Goal: Information Seeking & Learning: Learn about a topic

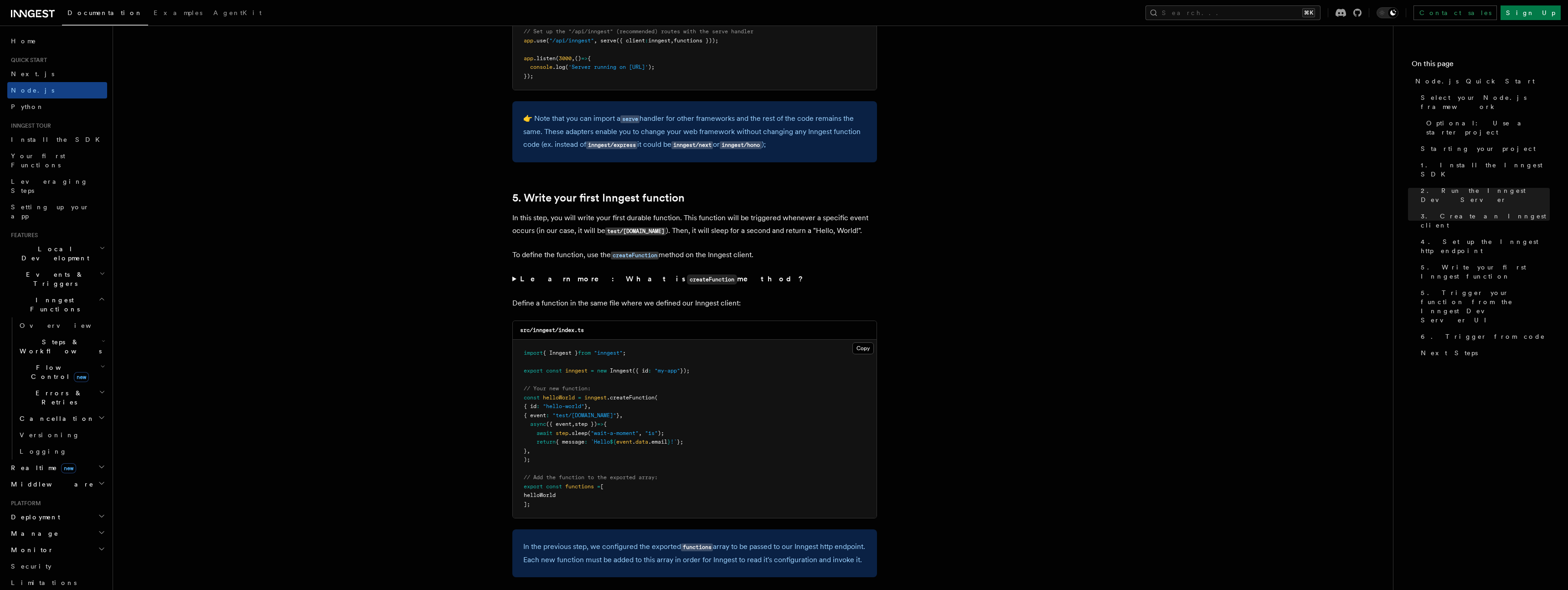
scroll to position [1562, 0]
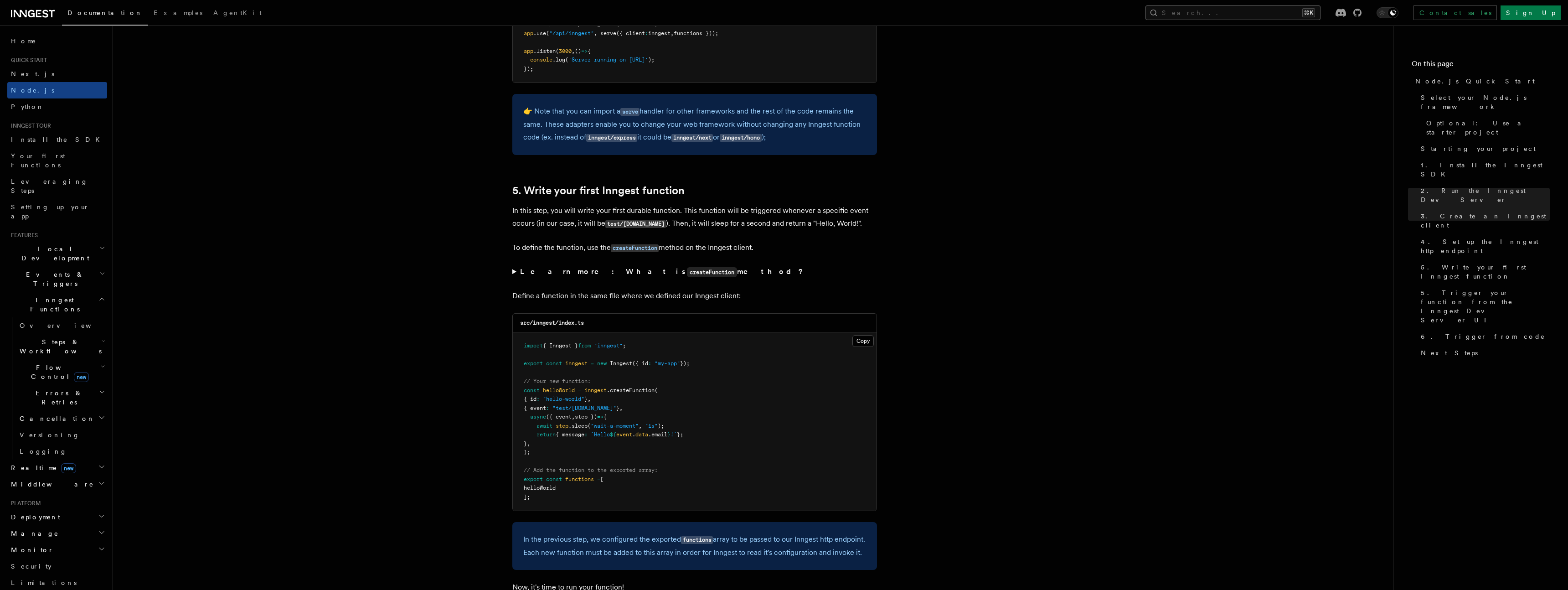
click at [1293, 15] on button "Search... ⌘K" at bounding box center [1233, 13] width 175 height 15
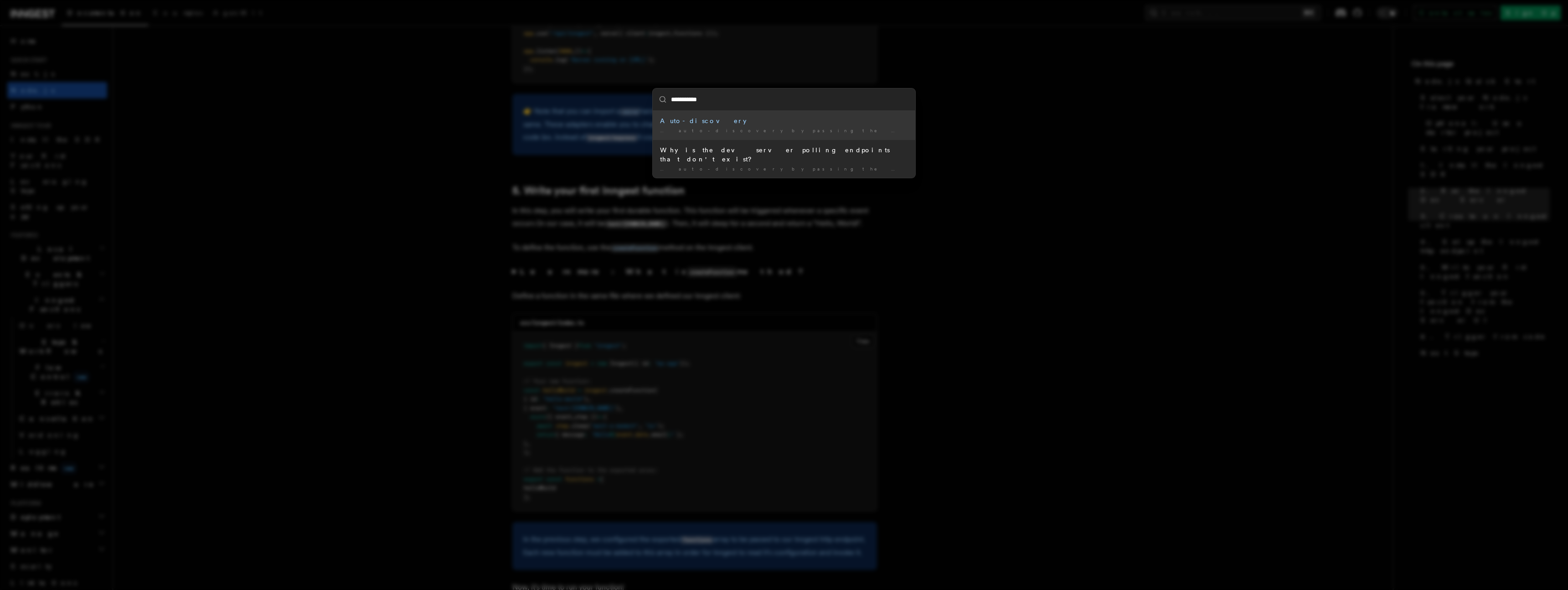
type input "**********"
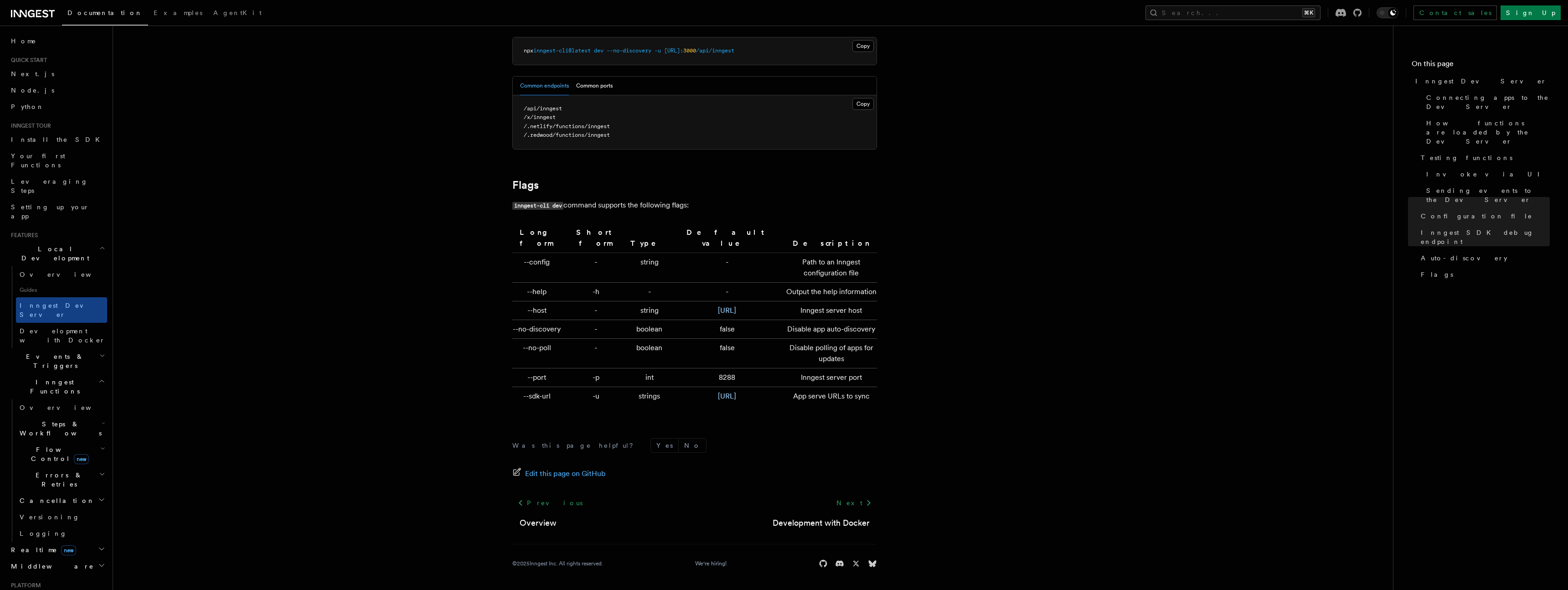
scroll to position [2689, 0]
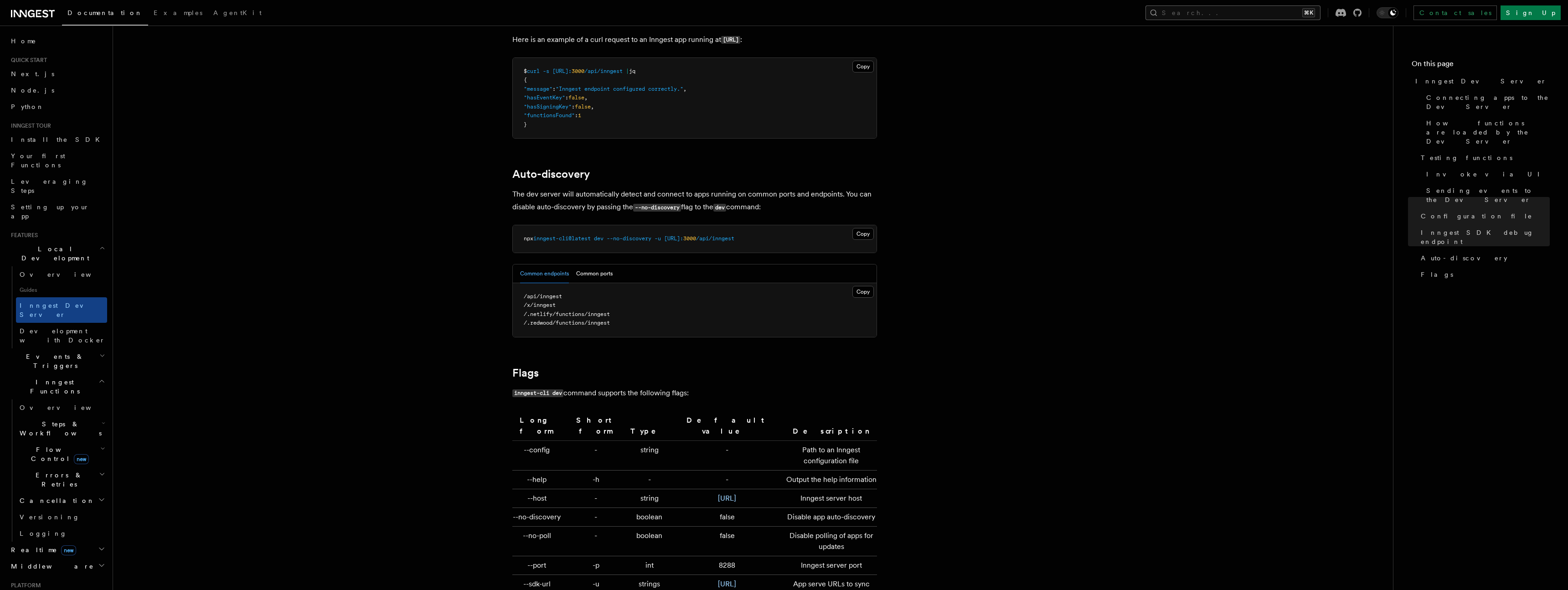
click at [1232, 14] on button "Search... ⌘K" at bounding box center [1233, 13] width 175 height 15
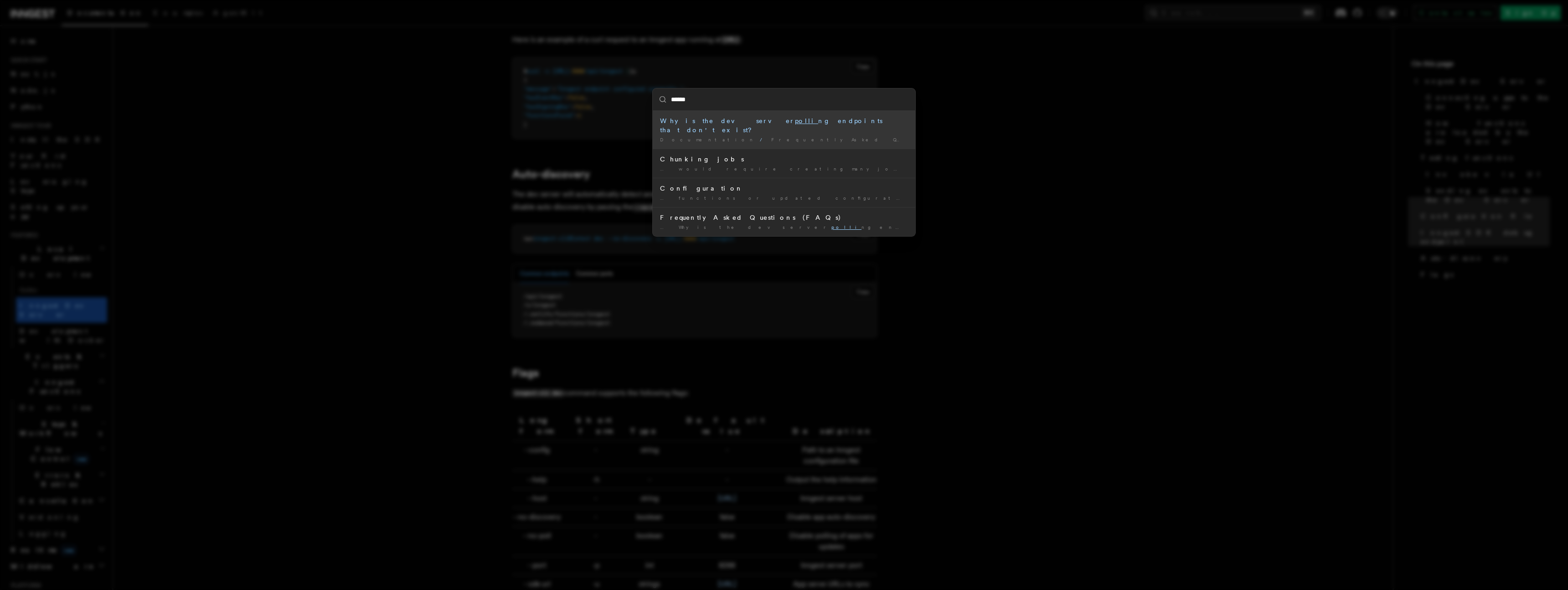
type input "*****"
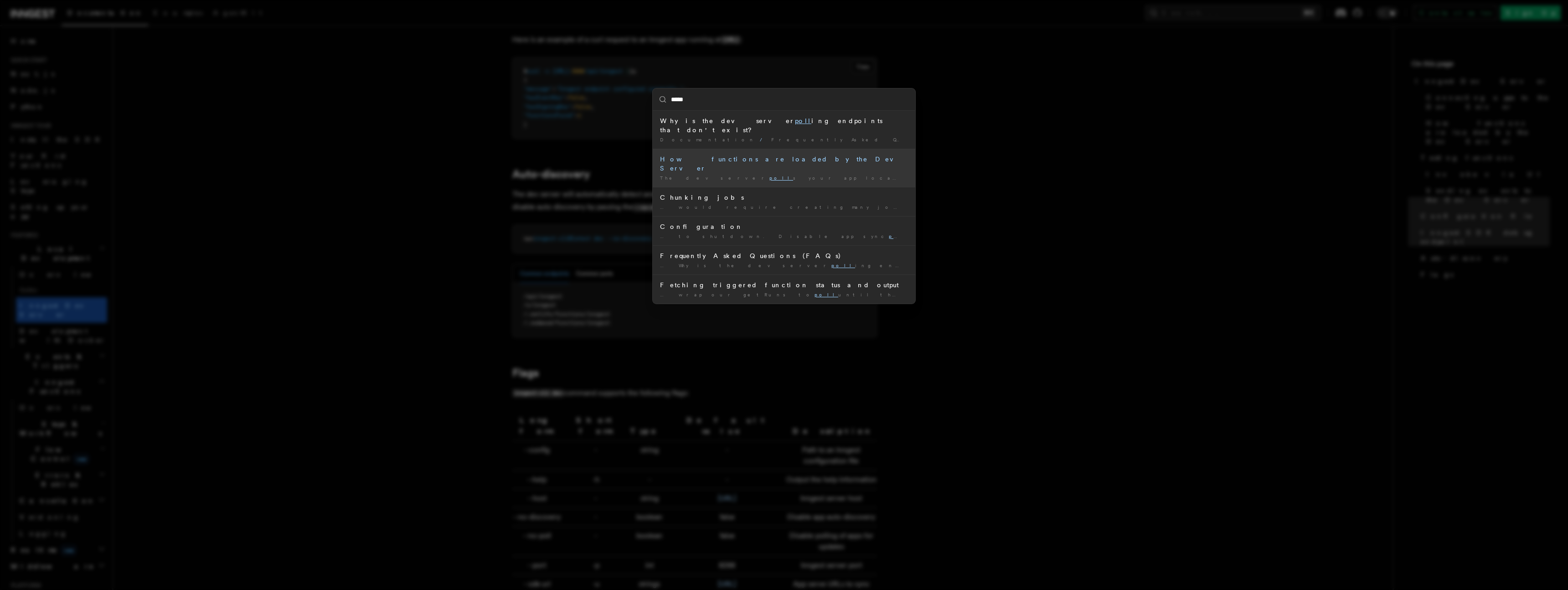
click at [767, 155] on div "How functions are loaded by the Dev Server" at bounding box center [783, 164] width 248 height 18
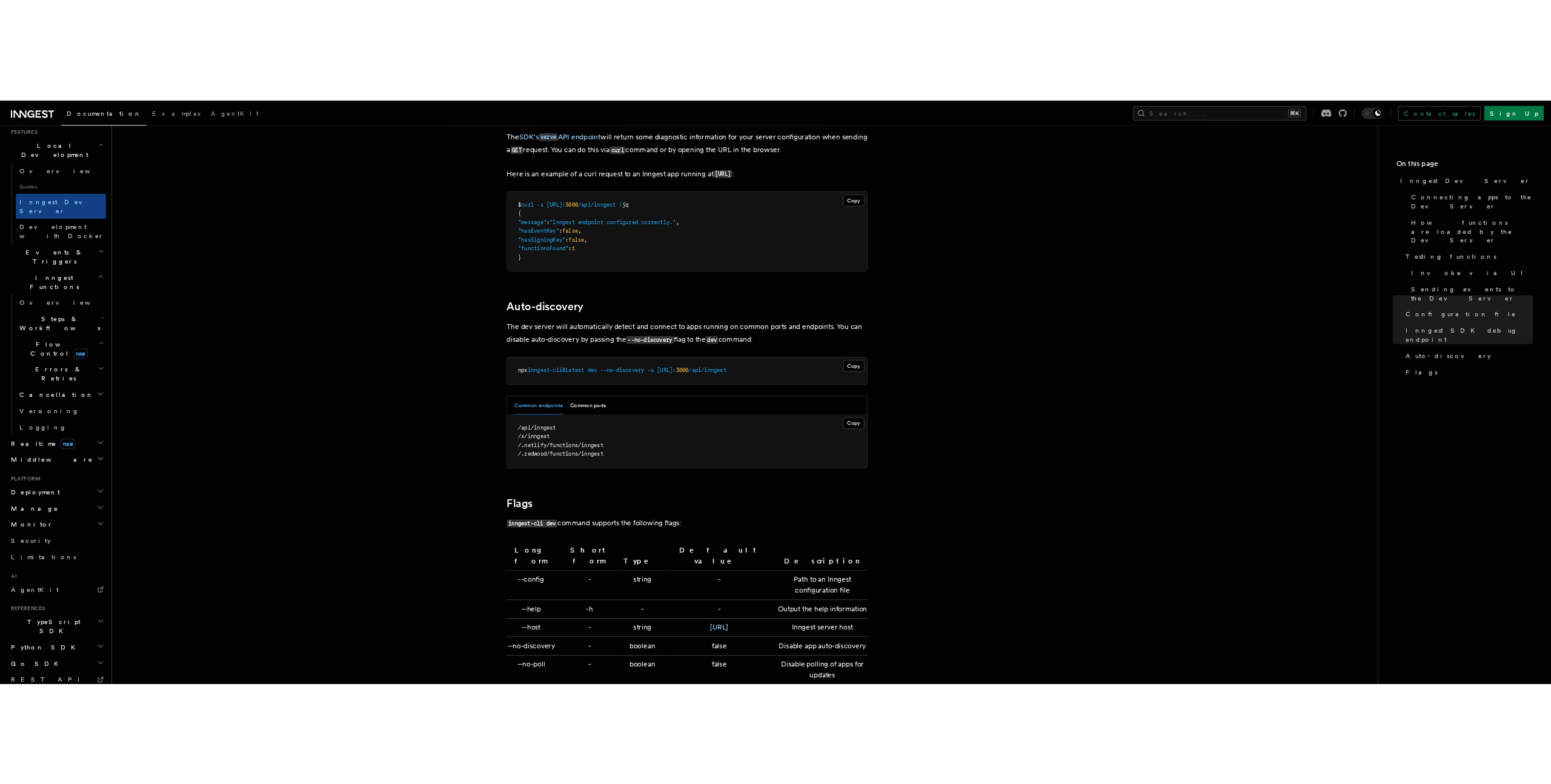
scroll to position [3519, 0]
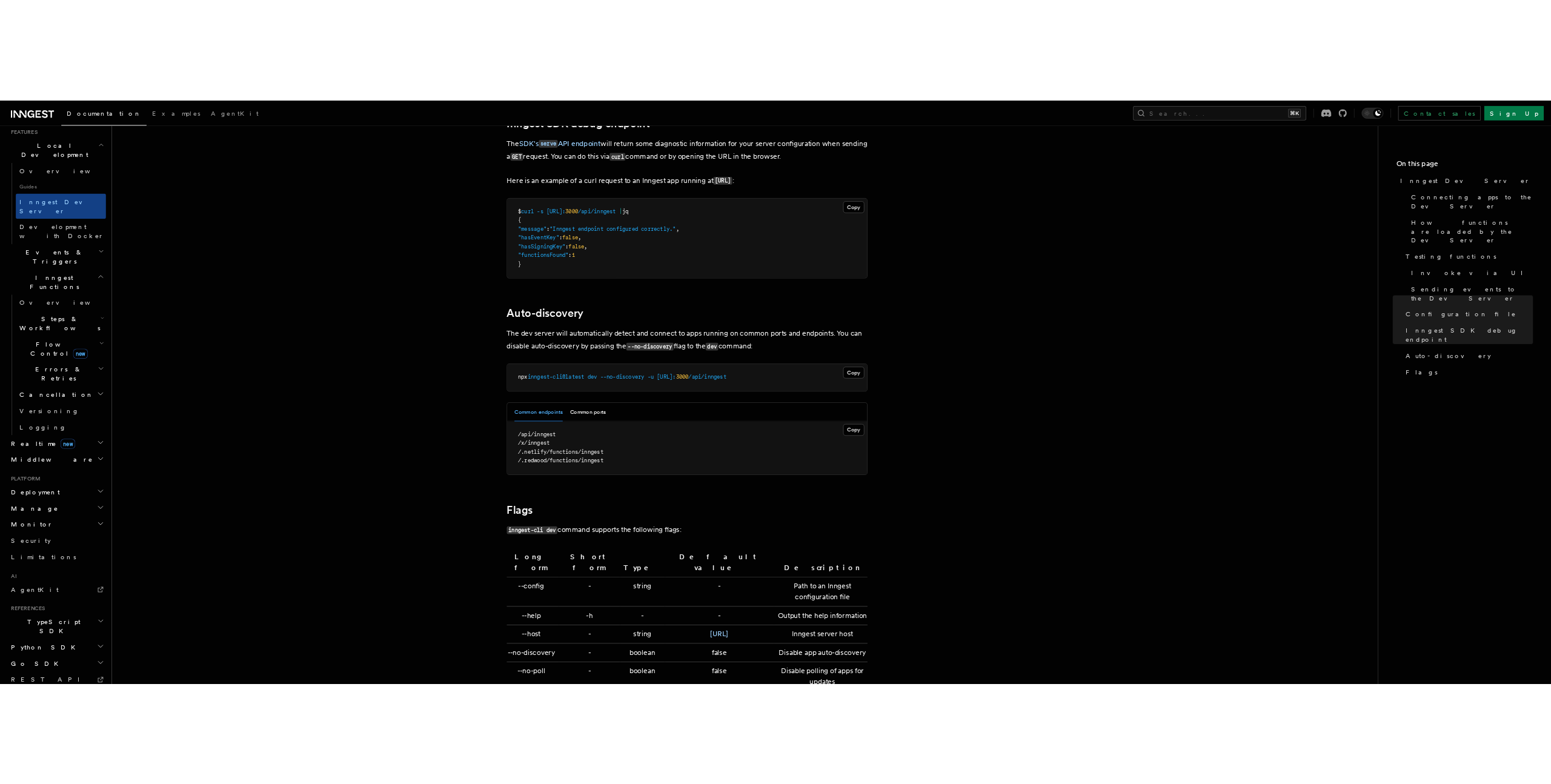
scroll to position [270, 0]
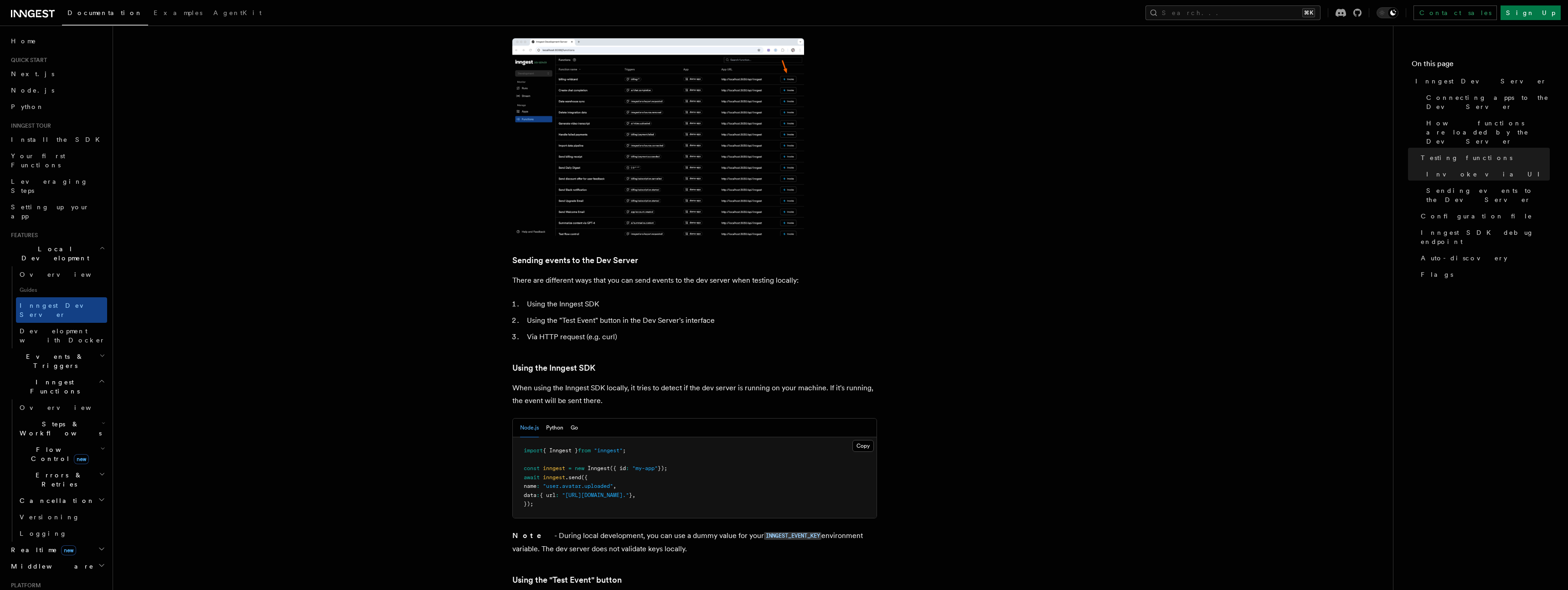
scroll to position [1372, 0]
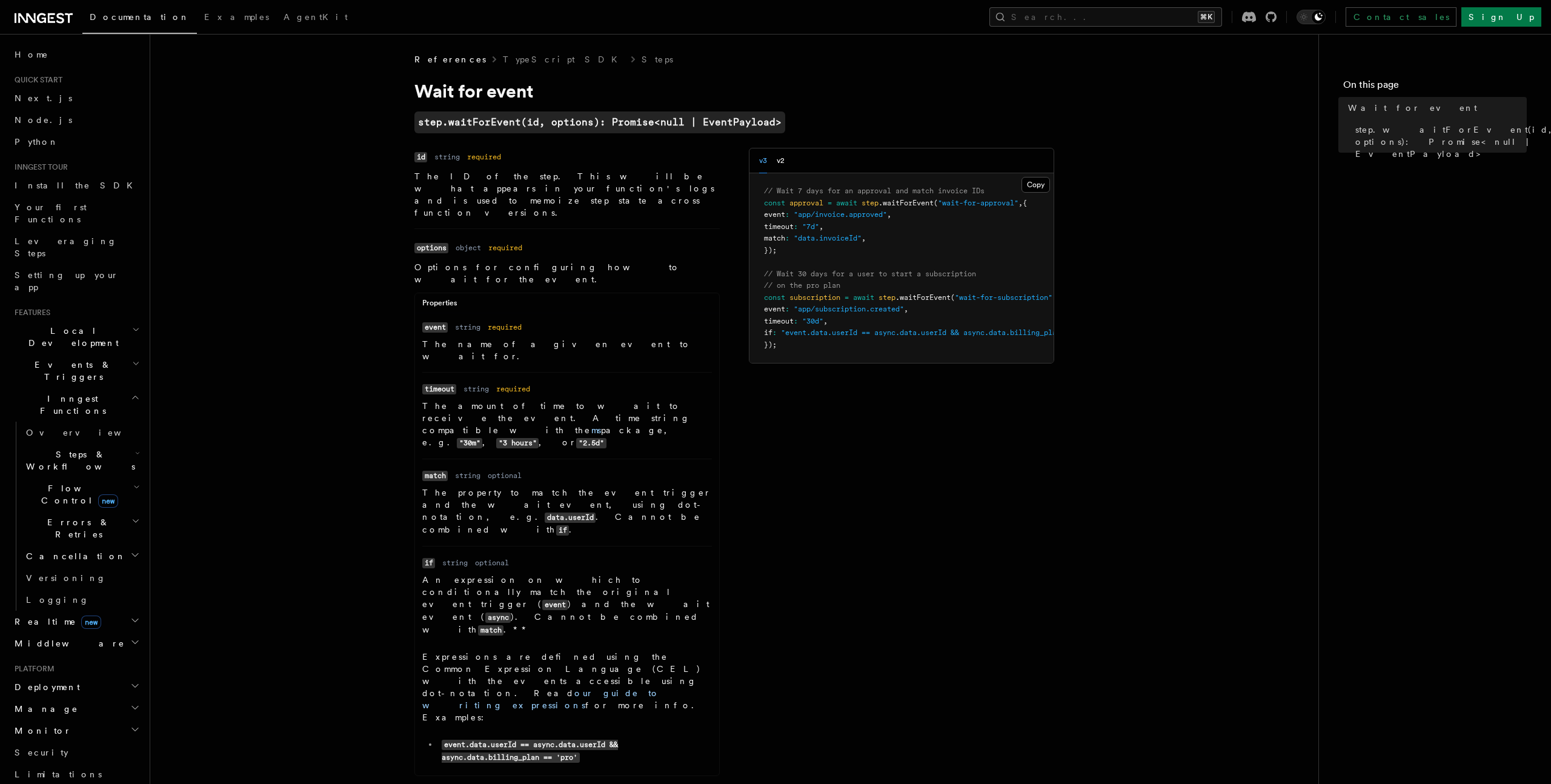
click at [312, 353] on article "References TypeScript SDK Steps Wait for event step.waitForEvent(id, options): …" at bounding box center [735, 578] width 1129 height 1049
click at [214, 462] on article "References TypeScript SDK Steps Wait for event step.waitForEvent(id, options): …" at bounding box center [735, 578] width 1129 height 1049
click at [286, 464] on article "References TypeScript SDK Steps Wait for event step.waitForEvent(id, options): …" at bounding box center [735, 578] width 1129 height 1049
click at [70, 482] on span "Flow Control new" at bounding box center [77, 494] width 112 height 24
click at [70, 563] on span "Concurrency" at bounding box center [77, 568] width 80 height 10
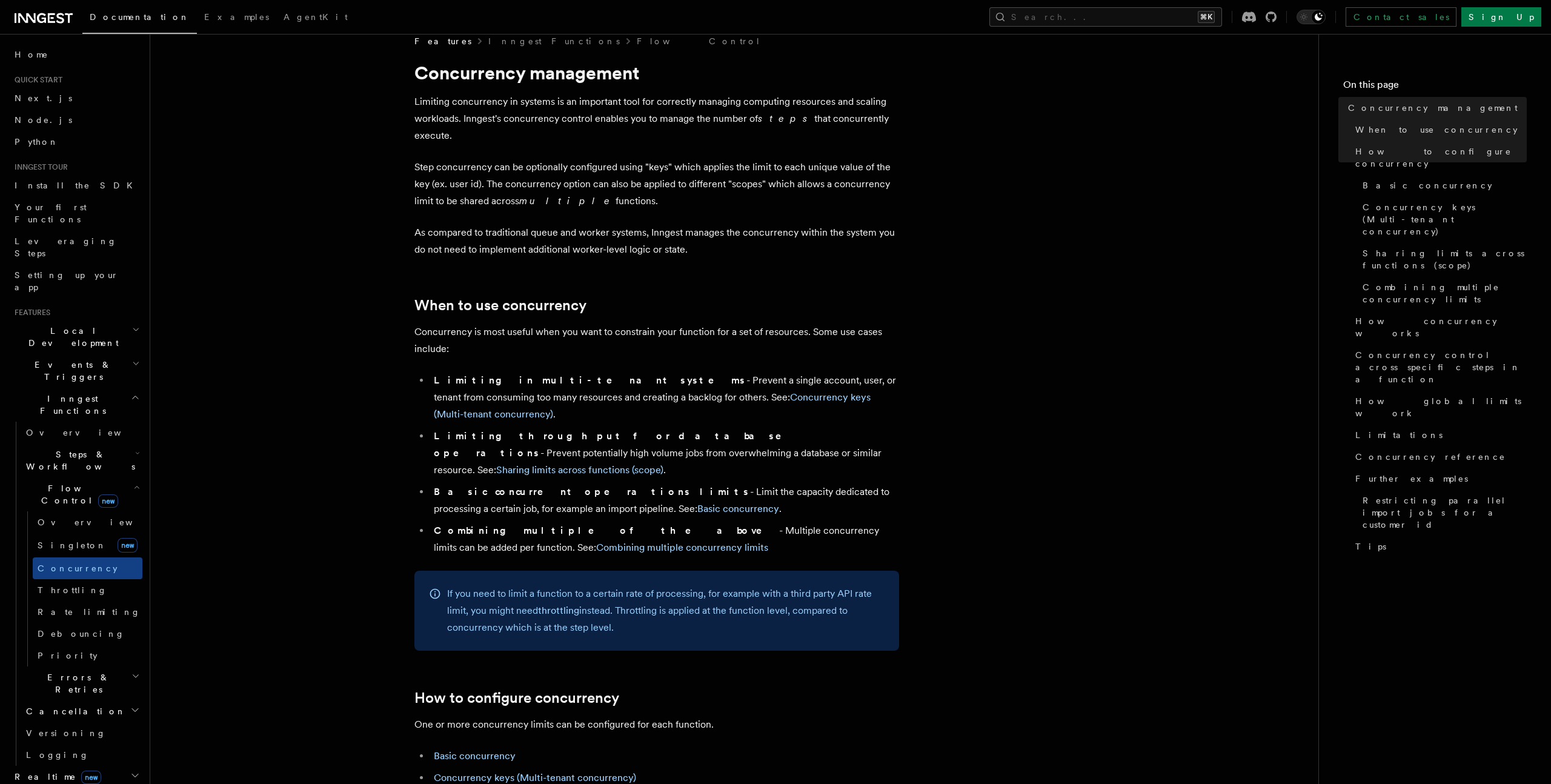
scroll to position [15, 0]
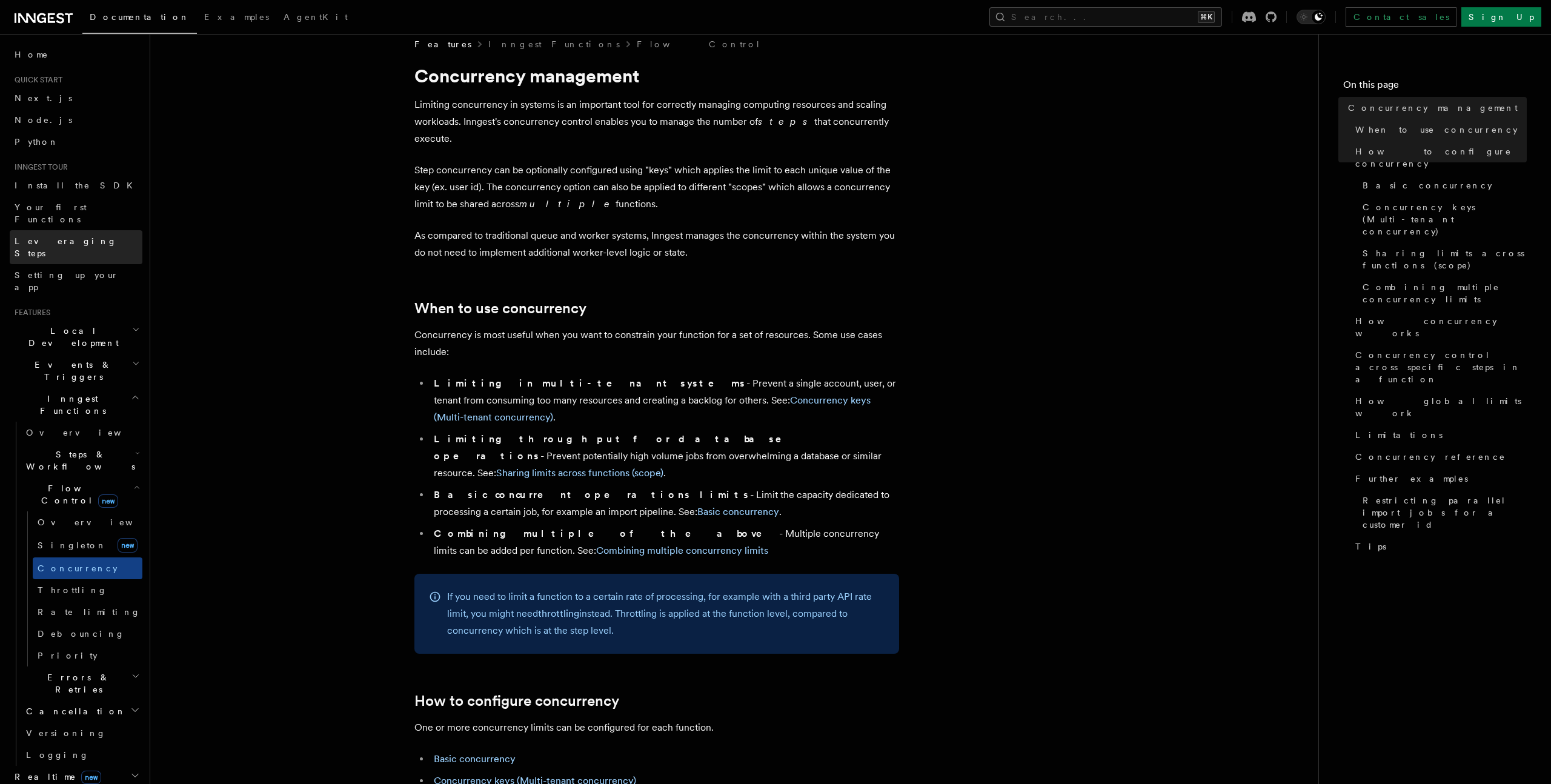
click at [76, 235] on span "Leveraging Steps" at bounding box center [78, 248] width 128 height 24
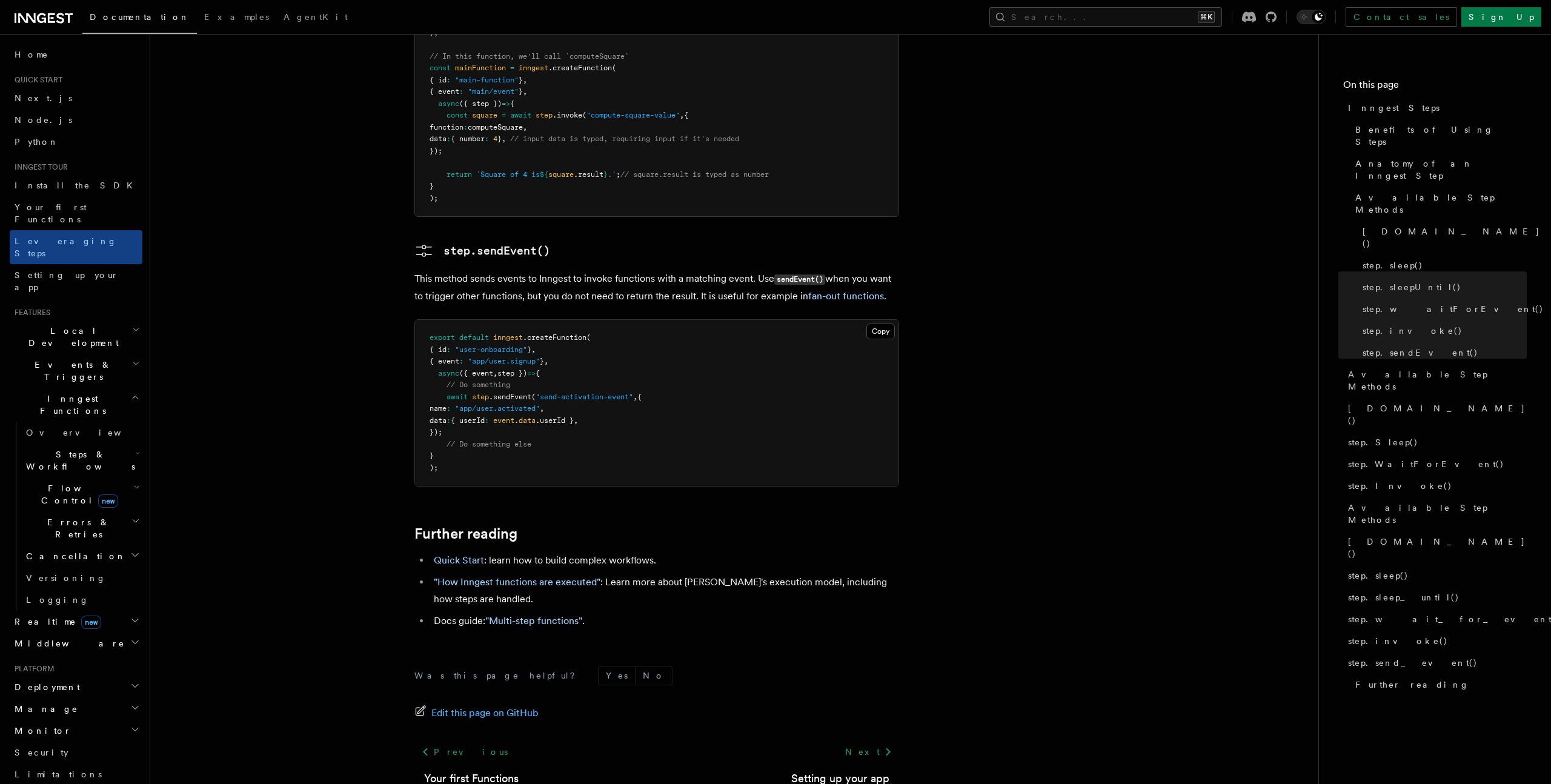
scroll to position [2415, 0]
click at [506, 614] on link ""Multi-step functions"" at bounding box center [534, 620] width 97 height 11
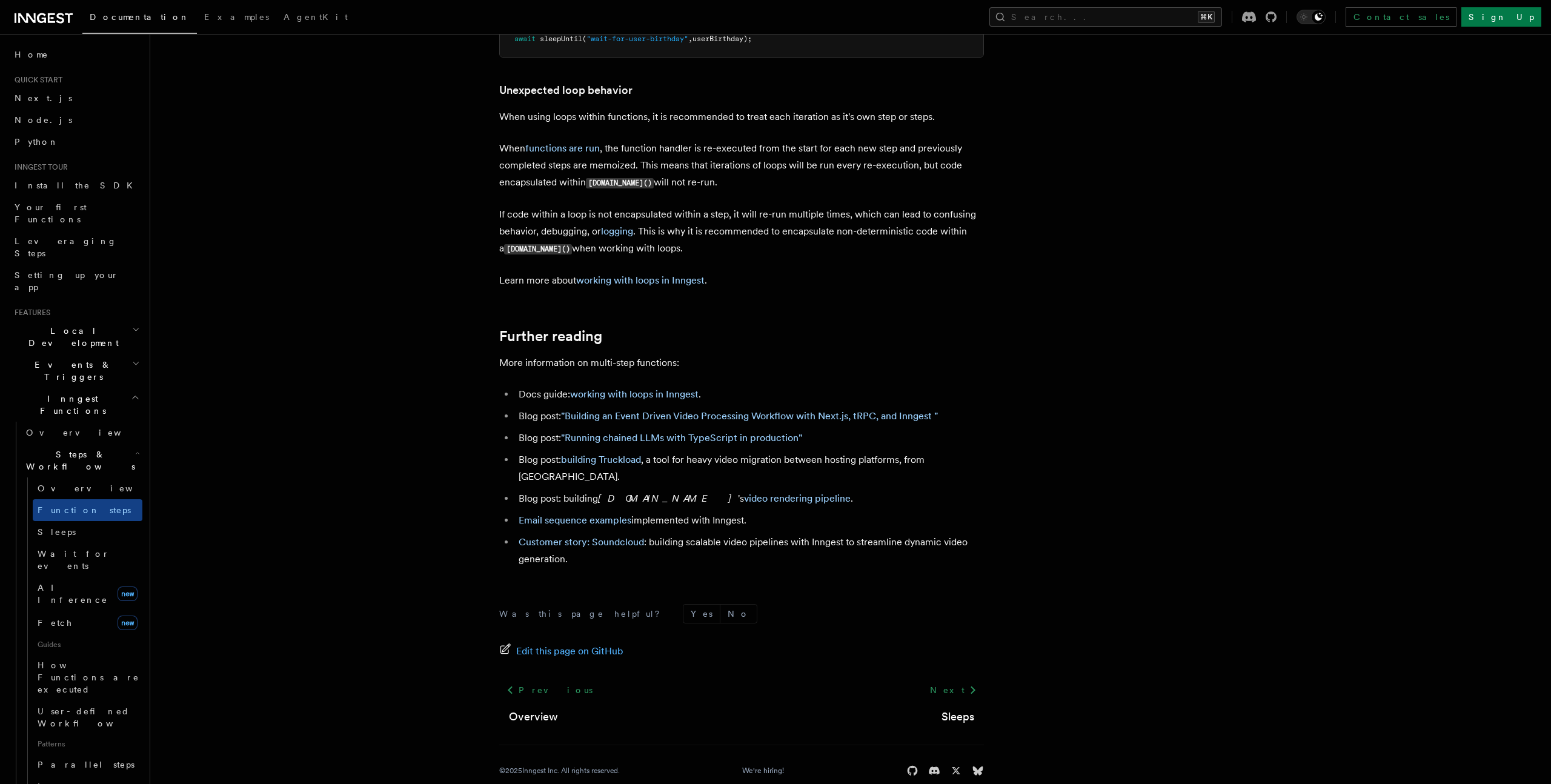
scroll to position [3854, 0]
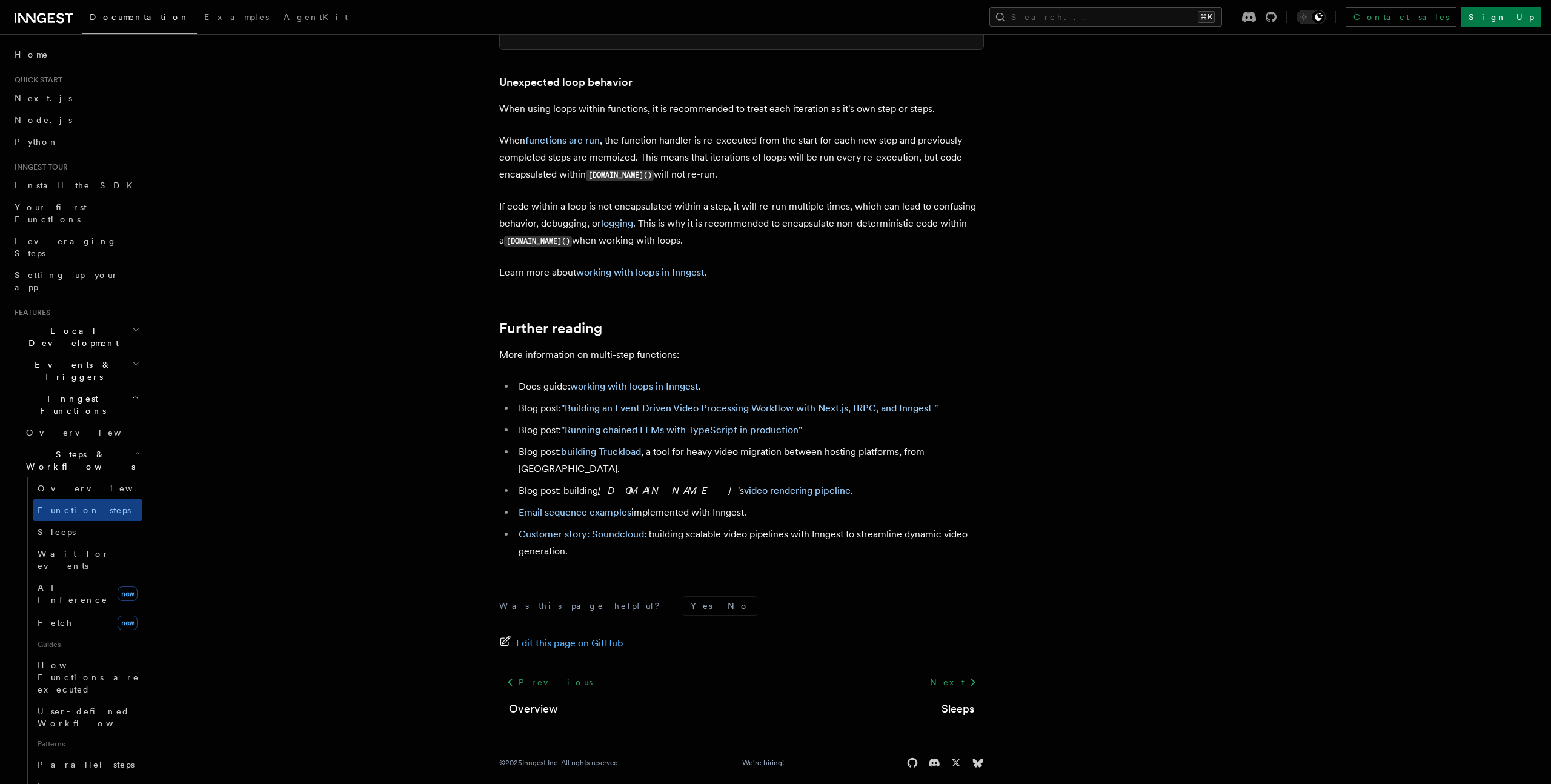
click at [628, 273] on p "Learn more about working with loops in Inngest ." at bounding box center [741, 272] width 485 height 17
click at [628, 278] on link "working with loops in Inngest" at bounding box center [640, 272] width 129 height 11
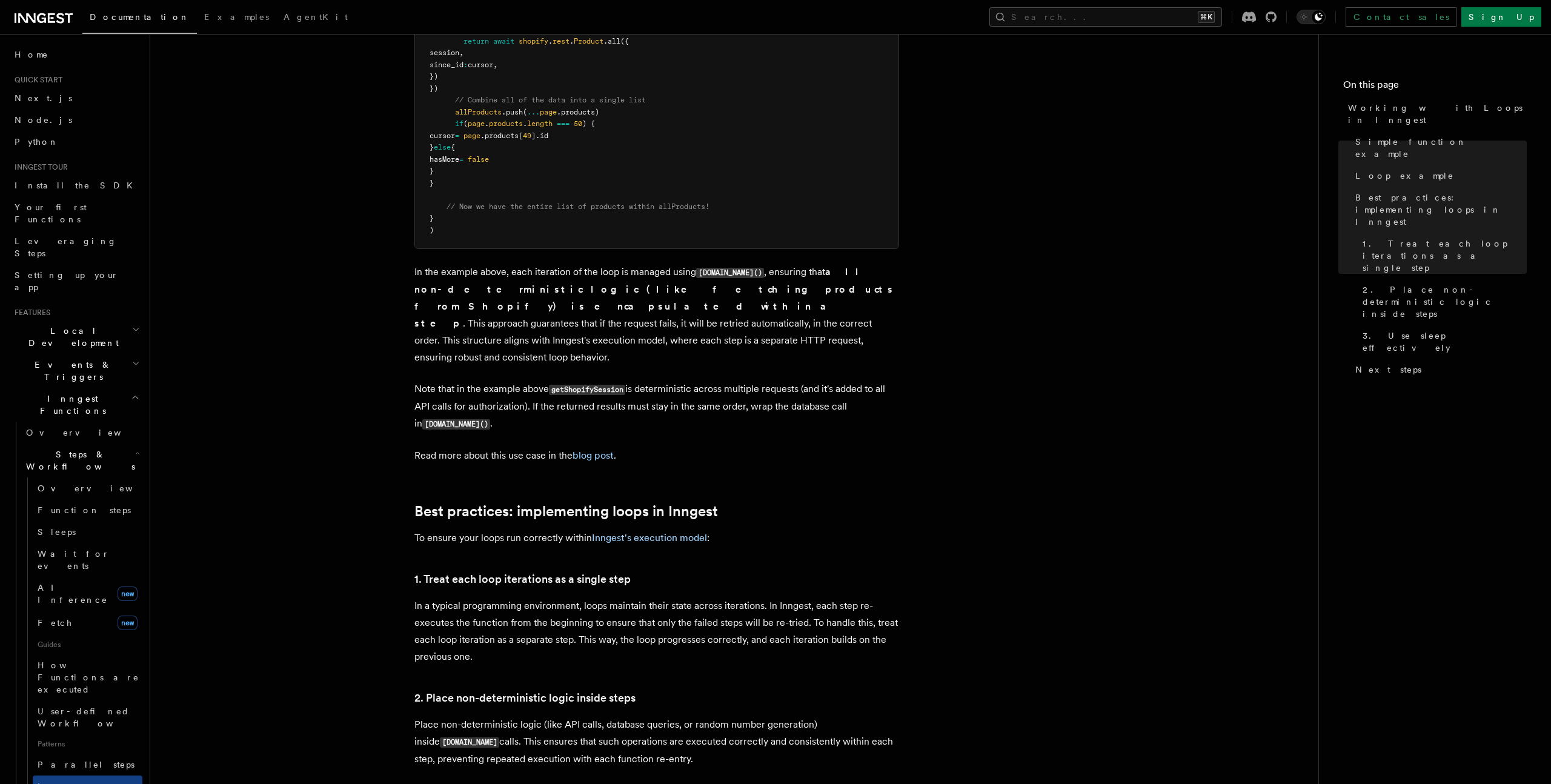
scroll to position [1449, 0]
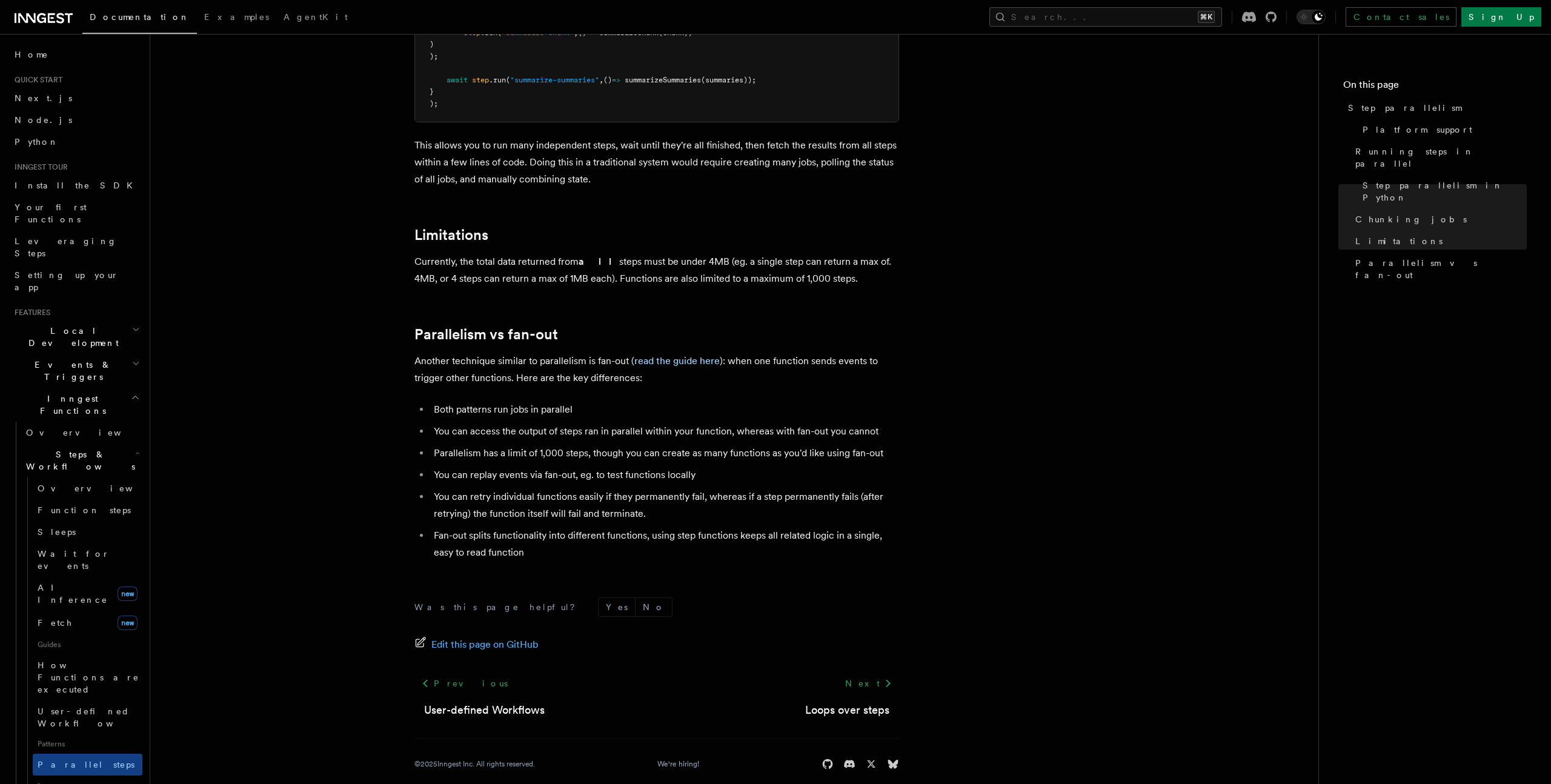
scroll to position [1951, 0]
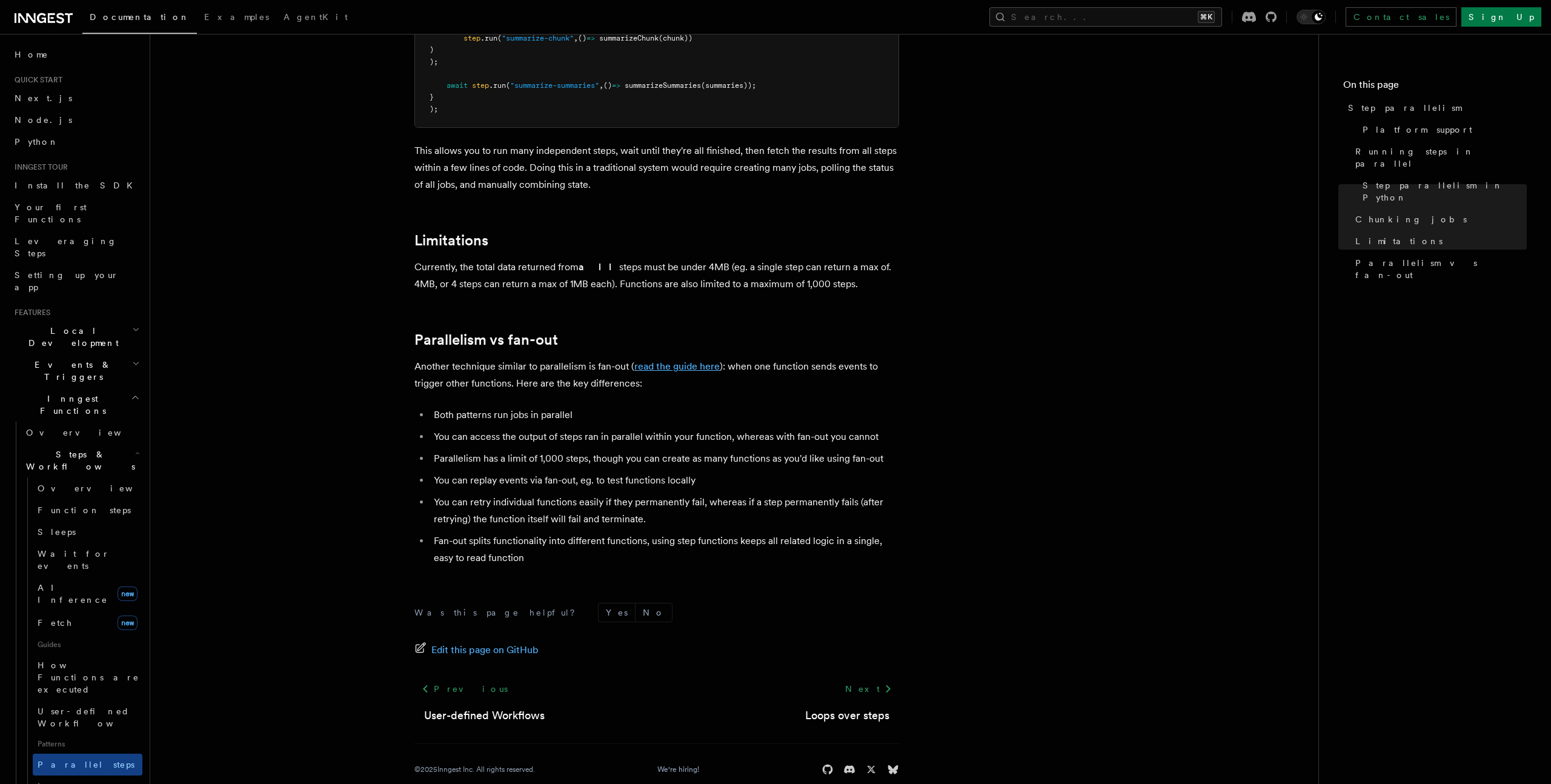
click at [640, 361] on link "read the guide here" at bounding box center [677, 367] width 86 height 11
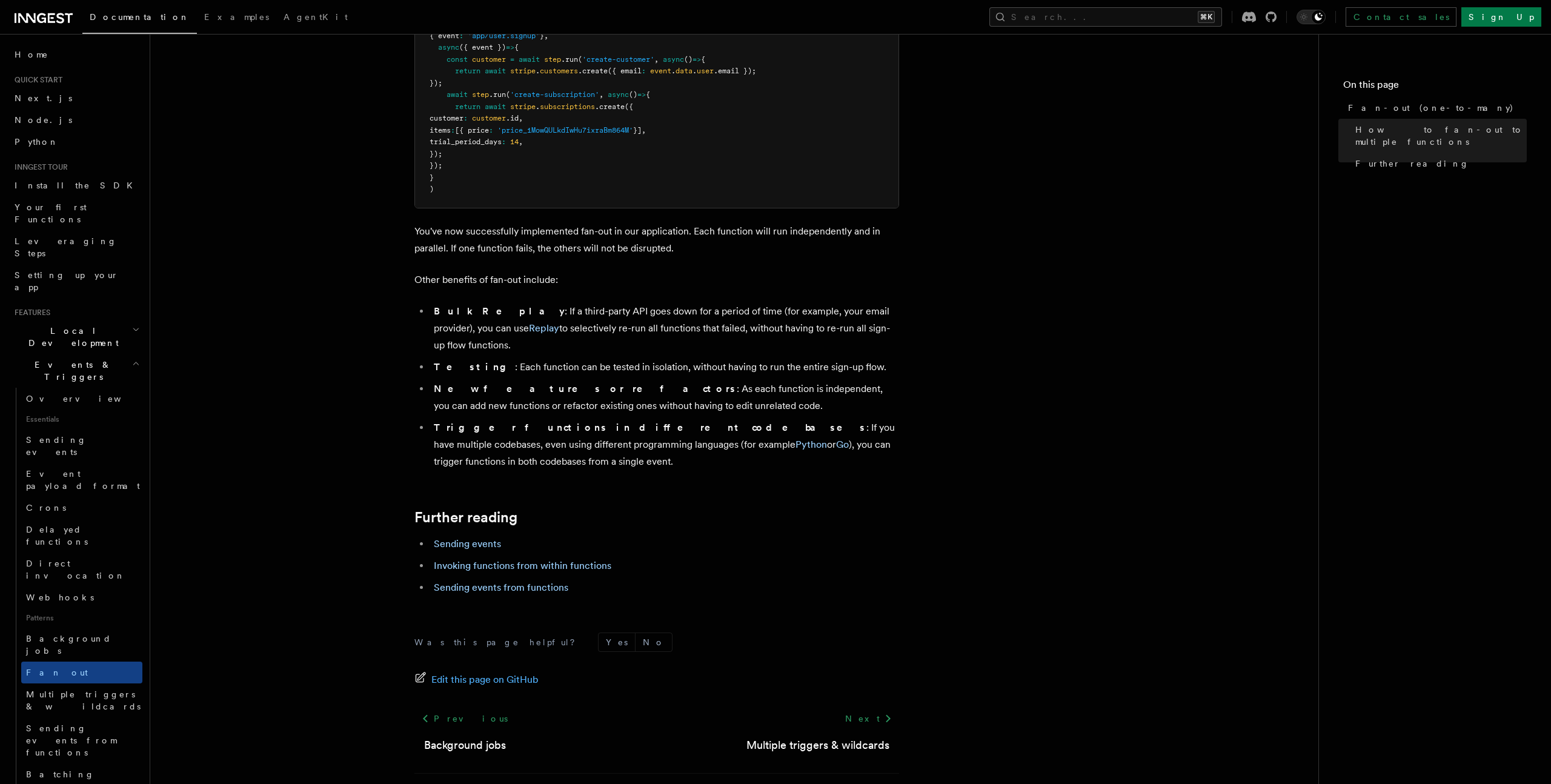
scroll to position [1355, 0]
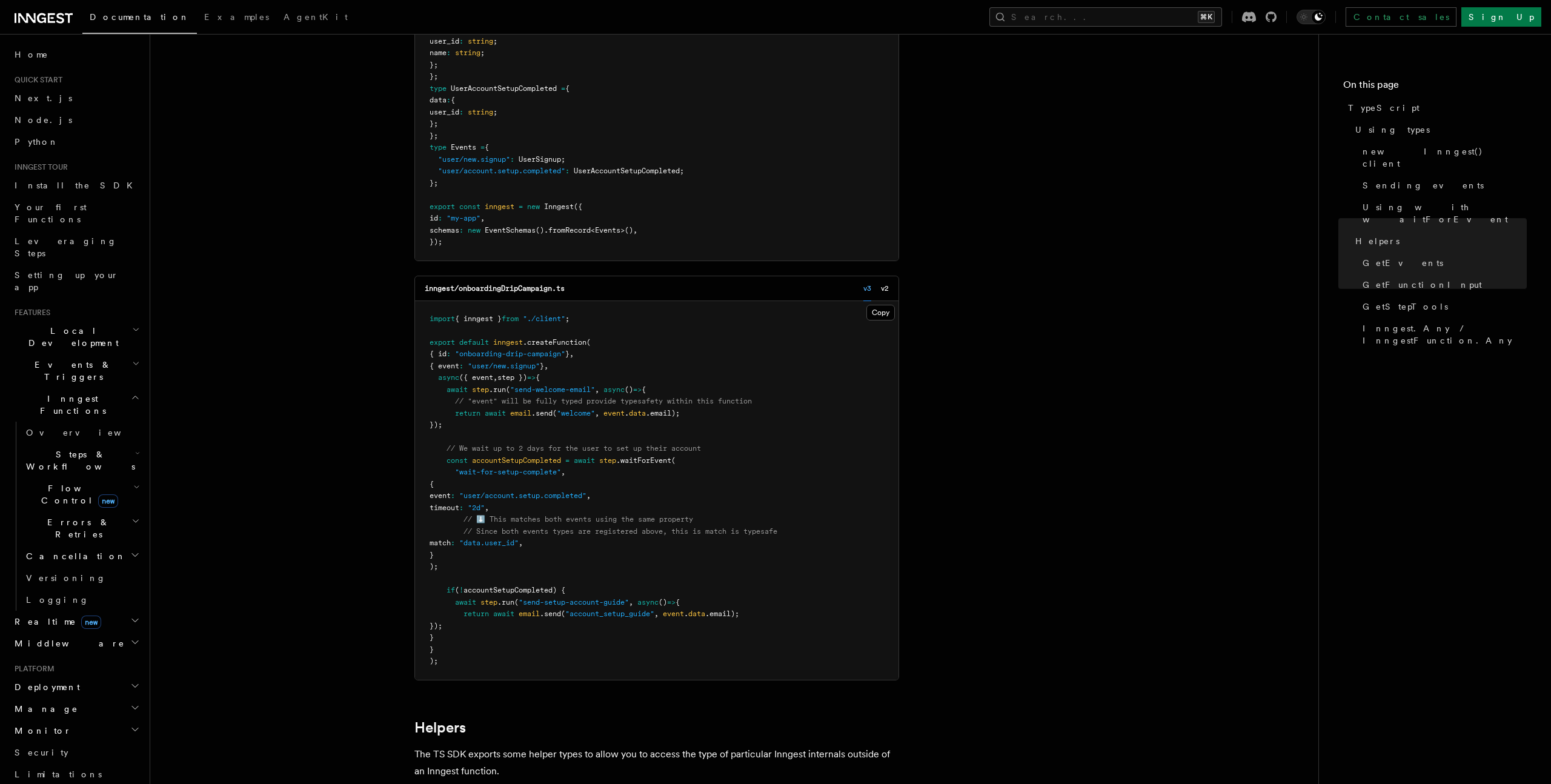
scroll to position [1423, 0]
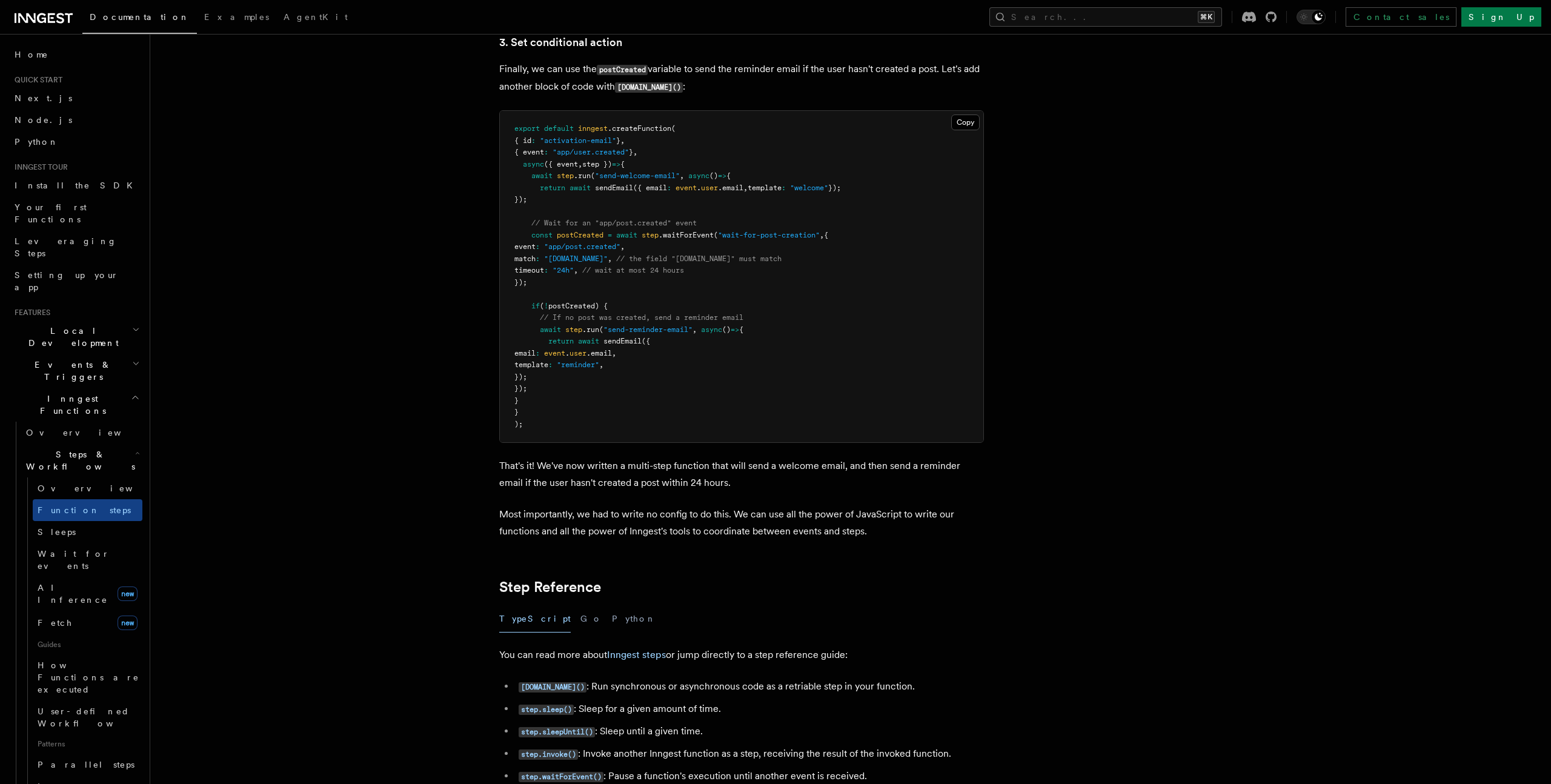
scroll to position [1612, 0]
